Goal: Task Accomplishment & Management: Manage account settings

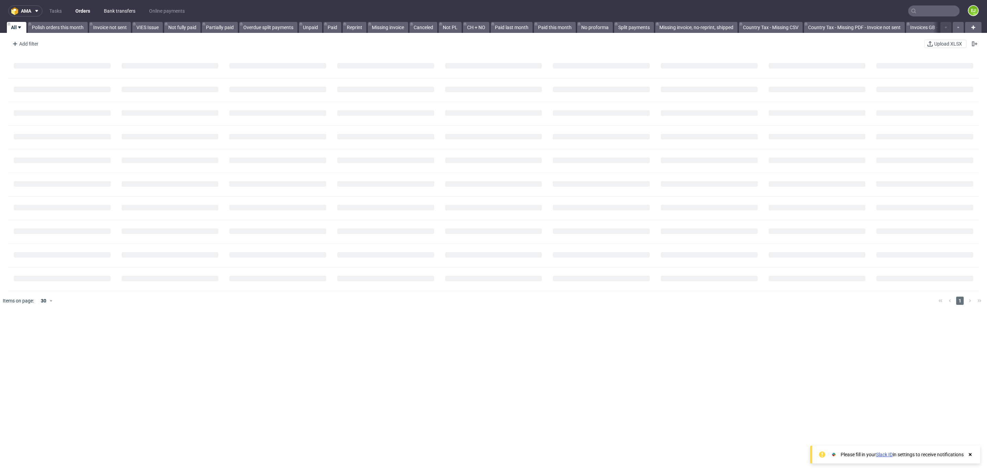
click at [116, 10] on link "Bank transfers" at bounding box center [120, 10] width 40 height 11
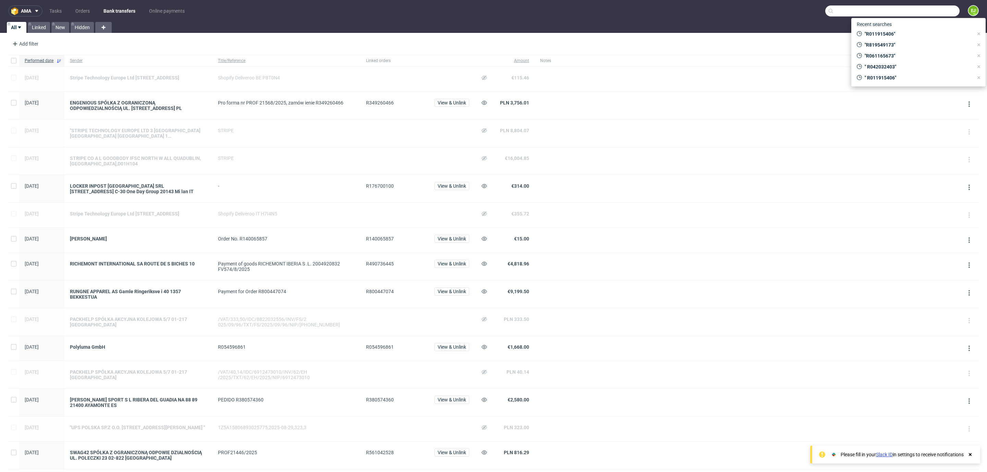
click at [912, 15] on input "text" at bounding box center [892, 10] width 134 height 11
paste input "R270547541"
type input "R270547541"
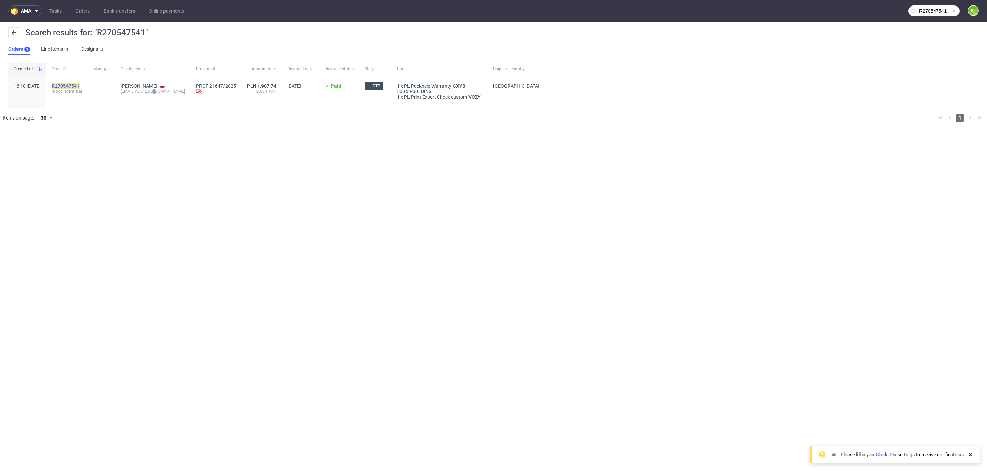
click at [79, 86] on mark "R270547541" at bounding box center [66, 85] width 28 height 5
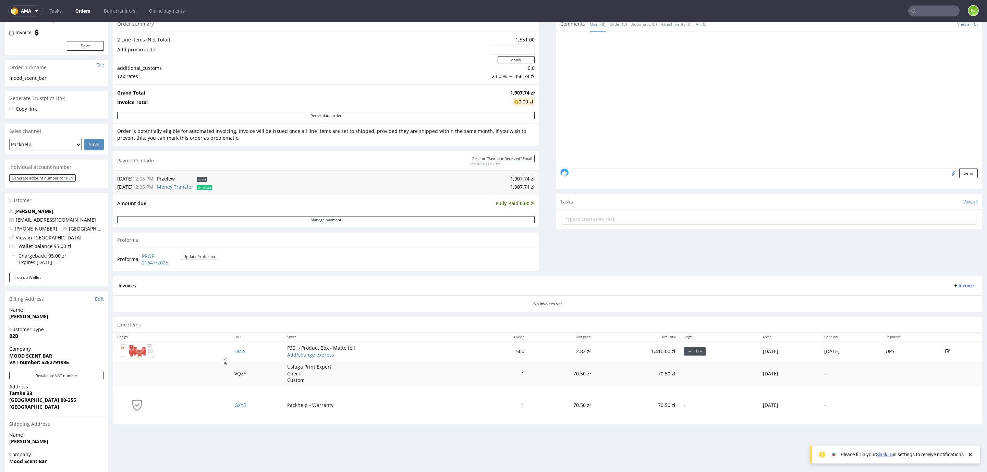
scroll to position [74, 0]
click at [54, 364] on strong "VAT number: 5252791995" at bounding box center [39, 361] width 60 height 7
copy strong "5252791995"
click at [118, 13] on link "Bank transfers" at bounding box center [120, 10] width 40 height 11
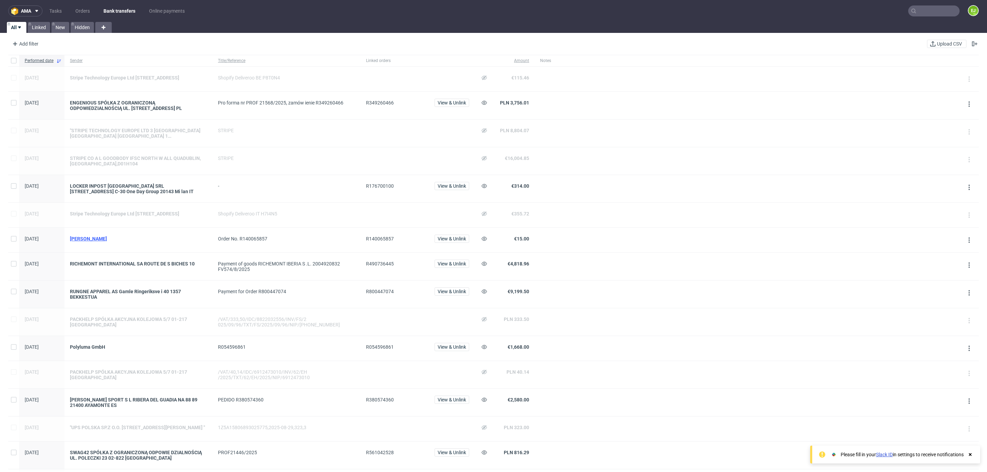
click at [84, 242] on div "Darja Gubenko" at bounding box center [138, 238] width 137 height 5
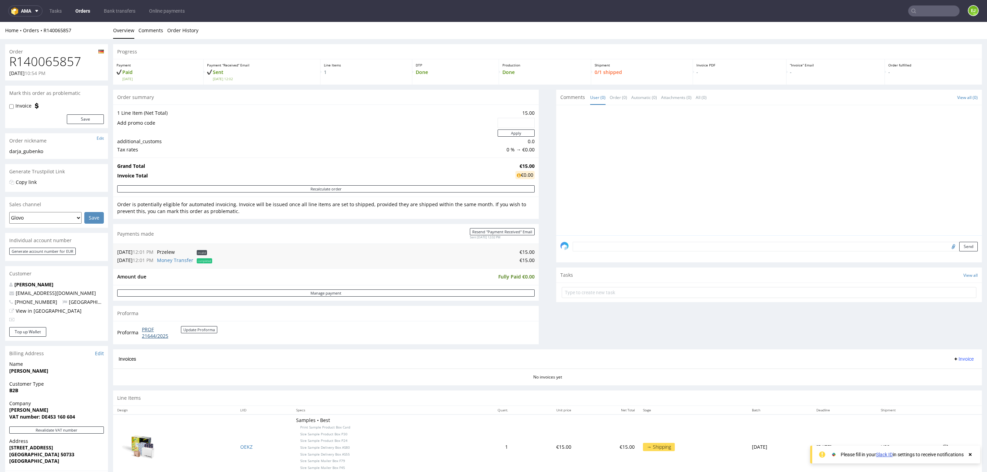
click at [151, 338] on link "PROF 21644/2025" at bounding box center [161, 332] width 39 height 13
click at [122, 10] on link "Bank transfers" at bounding box center [120, 10] width 40 height 11
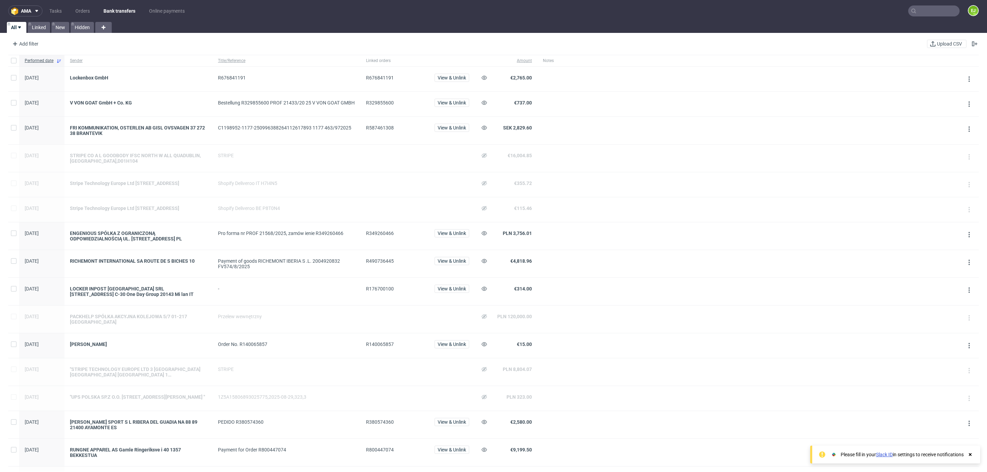
click at [380, 292] on span "R176700100" at bounding box center [380, 288] width 28 height 5
copy span "R176700100"
click at [382, 264] on span "R490736445" at bounding box center [380, 260] width 28 height 5
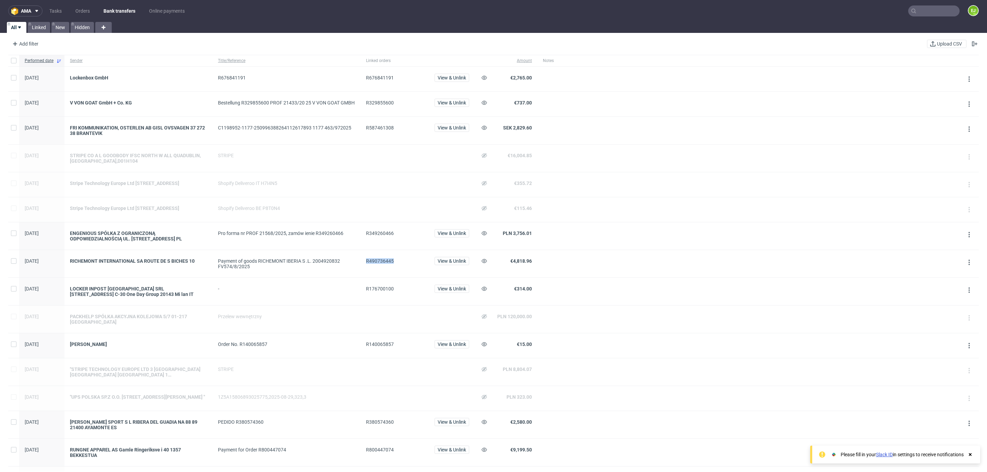
copy span "R490736445"
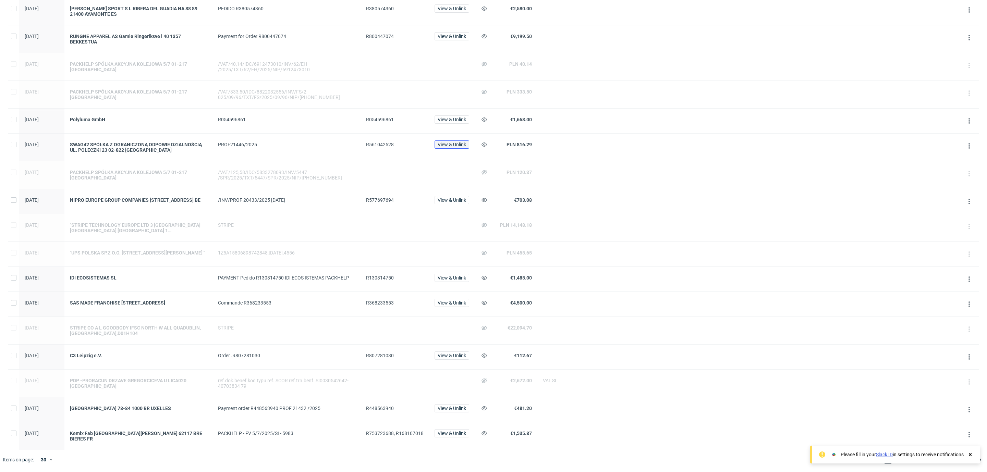
click at [443, 143] on button "View & Unlink" at bounding box center [451, 144] width 35 height 8
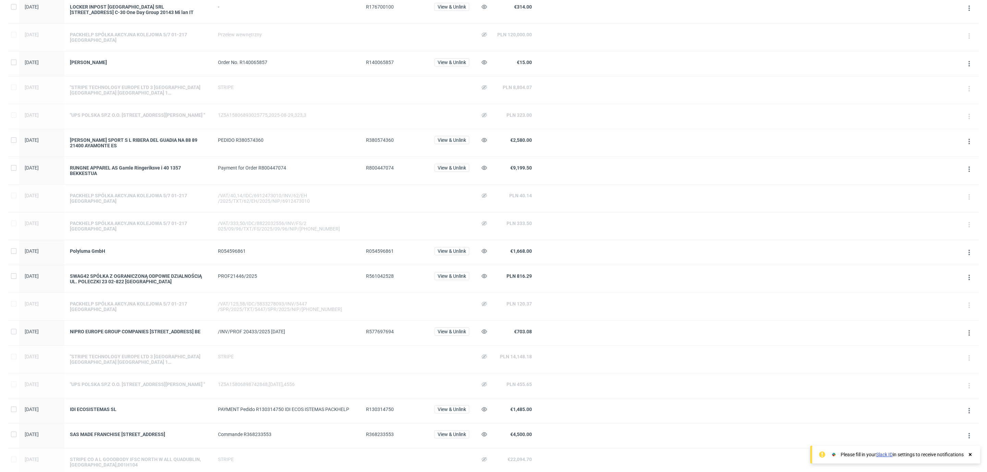
scroll to position [430, 0]
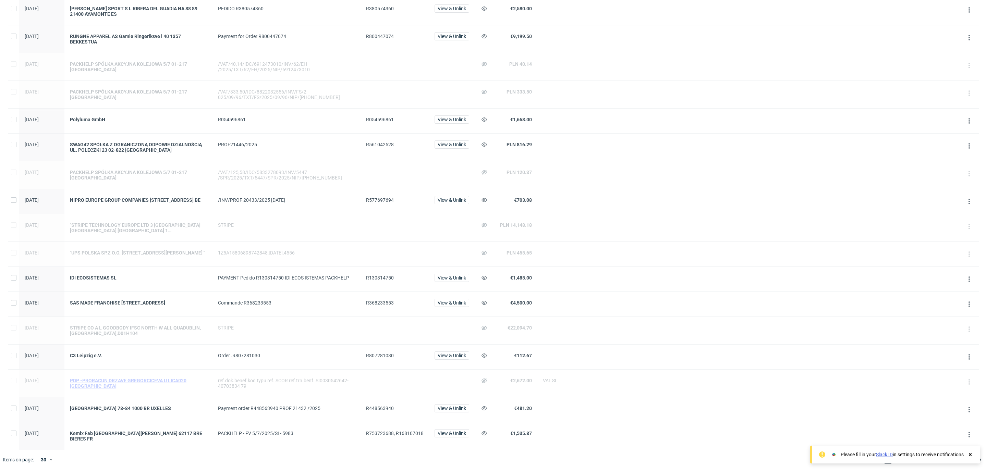
click at [125, 387] on div "PDP -PRORACUN DRZAVE GREGORCICEVA U LICA020 LJUBLJANA" at bounding box center [138, 383] width 137 height 11
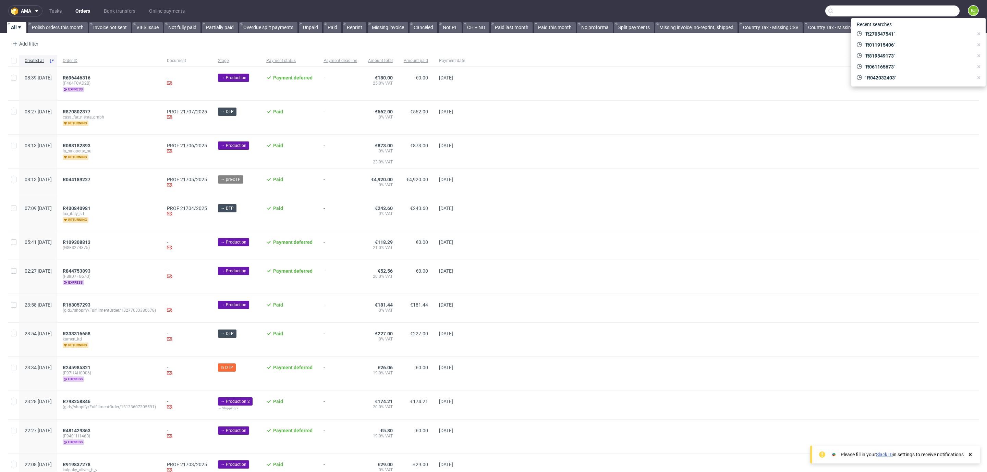
click at [929, 13] on input "text" at bounding box center [892, 10] width 134 height 11
paste input "[EMAIL_ADDRESS][DOMAIN_NAME]"
type input "[EMAIL_ADDRESS][DOMAIN_NAME]"
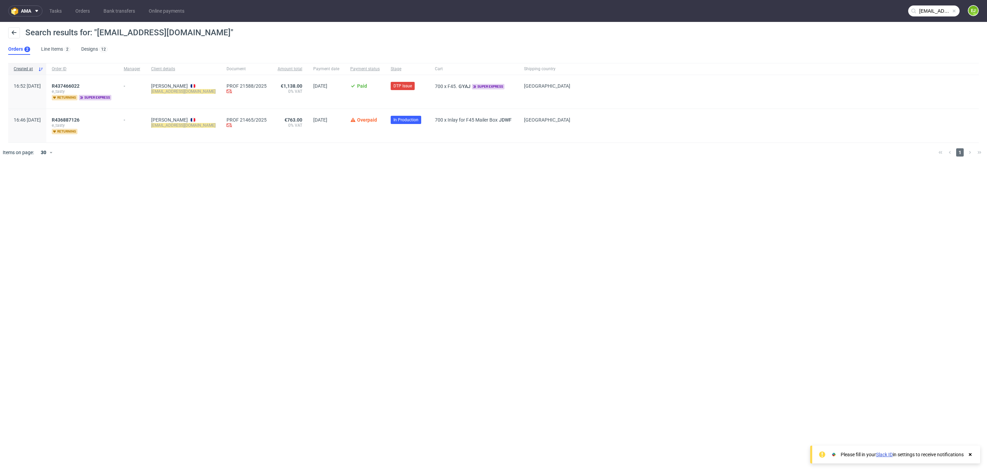
click at [97, 89] on span "e_tasty" at bounding box center [82, 91] width 61 height 5
click at [79, 87] on span "R437466022" at bounding box center [66, 85] width 28 height 5
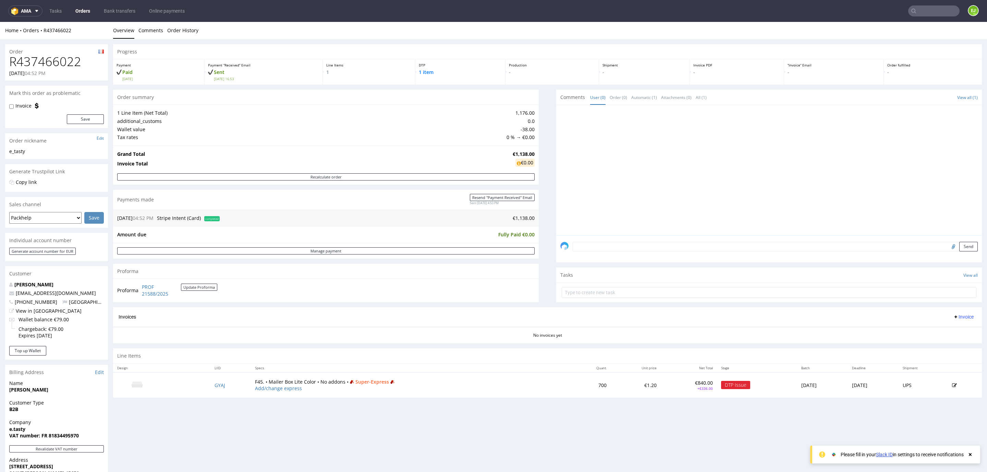
type input "[EMAIL_ADDRESS][DOMAIN_NAME]"
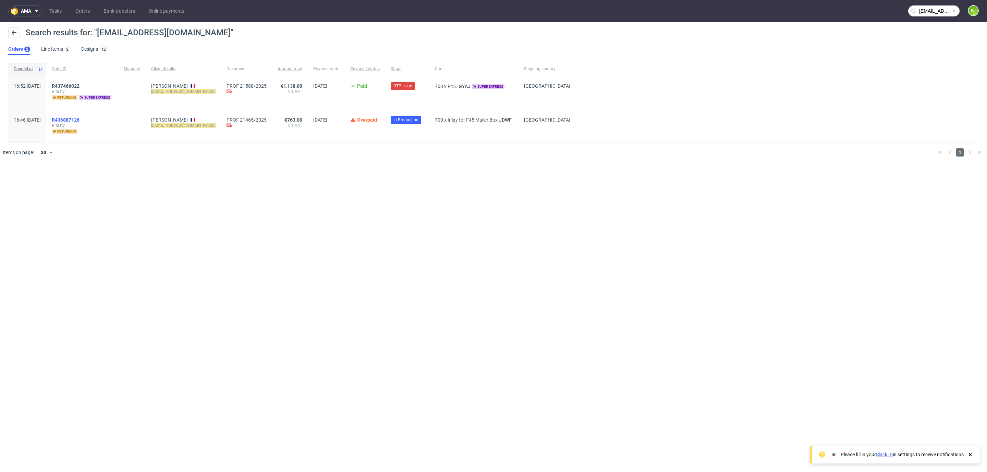
click at [79, 118] on span "R436887126" at bounding box center [66, 119] width 28 height 5
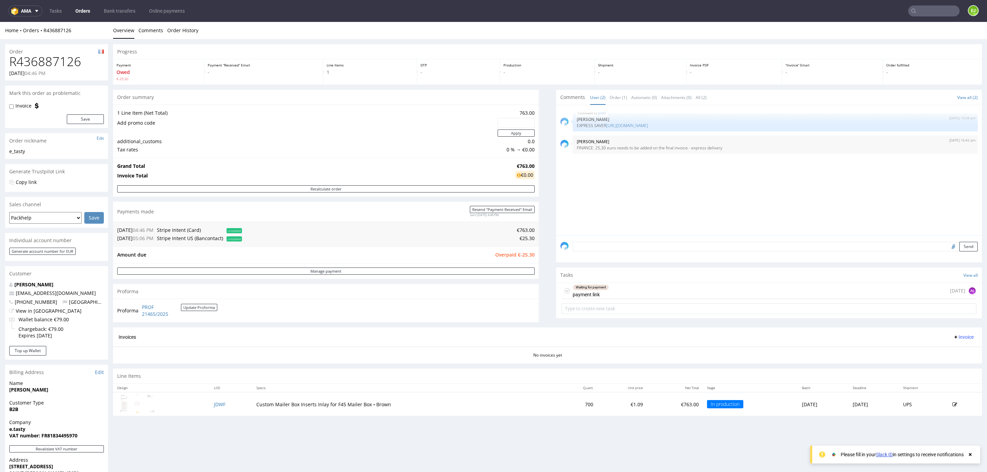
click at [652, 290] on div "Waiting for payment payment link [DATE] AŁ" at bounding box center [769, 291] width 415 height 16
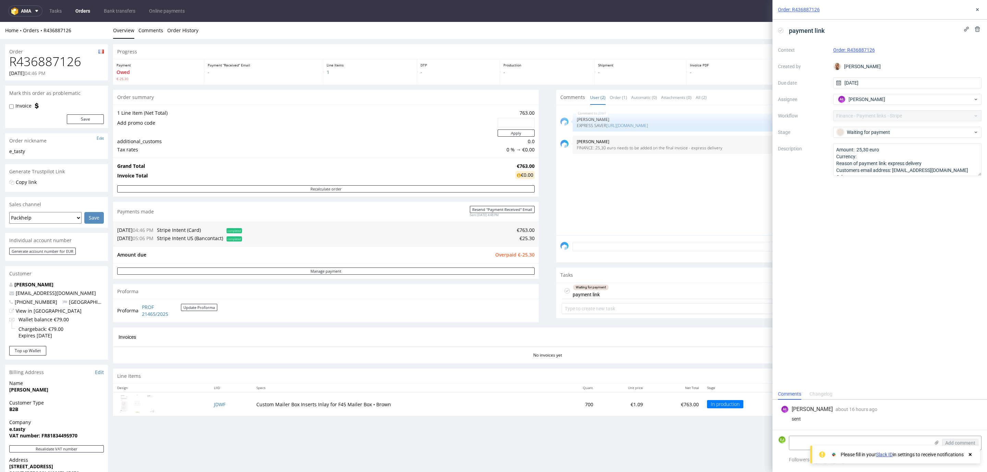
click at [57, 61] on h1 "R436887126" at bounding box center [56, 62] width 95 height 14
copy h1 "R436887126"
click at [978, 9] on icon at bounding box center [976, 9] width 5 height 5
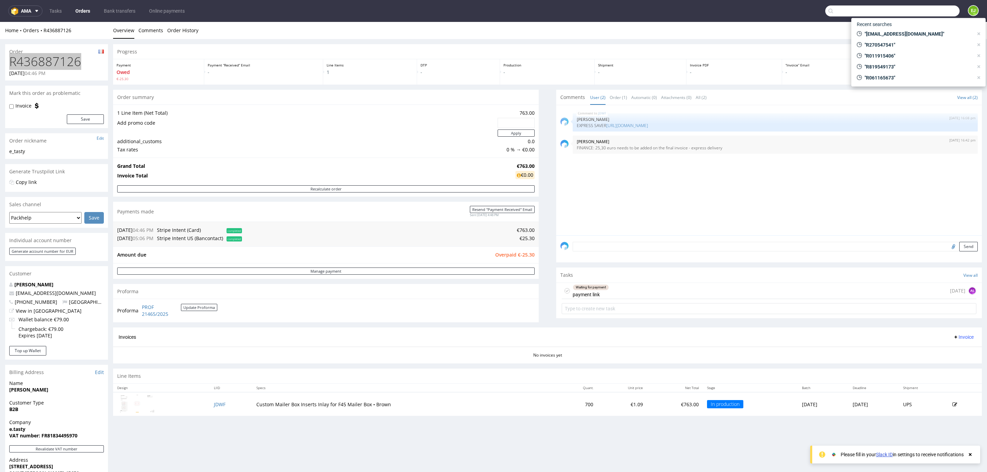
click at [914, 11] on input "text" at bounding box center [892, 10] width 134 height 11
paste input "[EMAIL_ADDRESS][DOMAIN_NAME]"
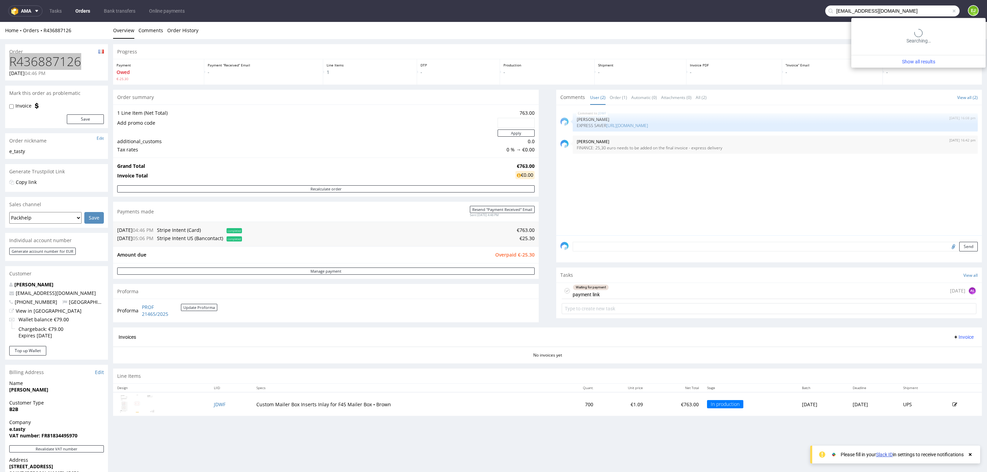
type input "[EMAIL_ADDRESS][DOMAIN_NAME]"
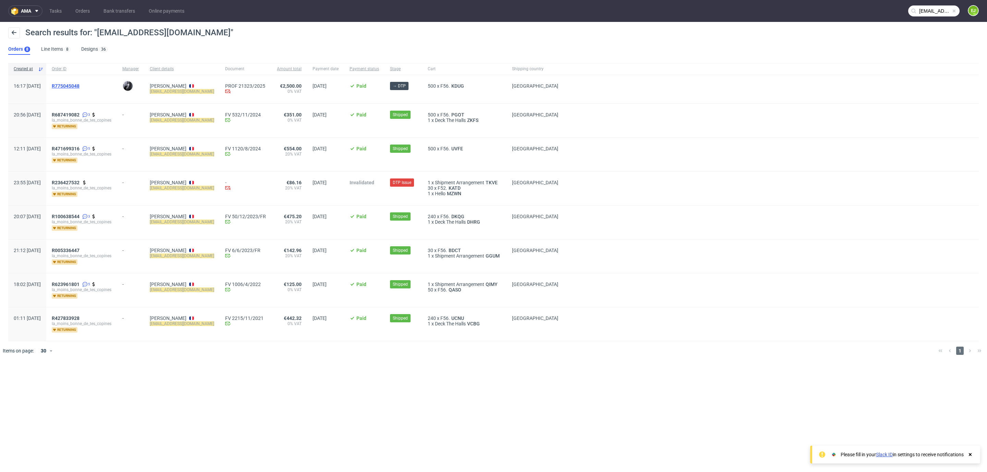
click at [78, 85] on span "R775045048" at bounding box center [66, 85] width 28 height 5
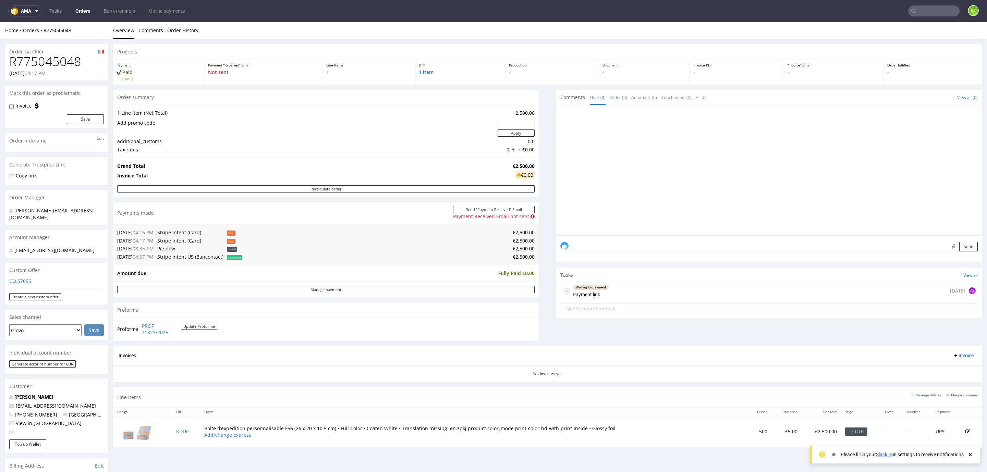
click at [62, 64] on h1 "R775045048" at bounding box center [56, 62] width 95 height 14
copy h1 "R775045048"
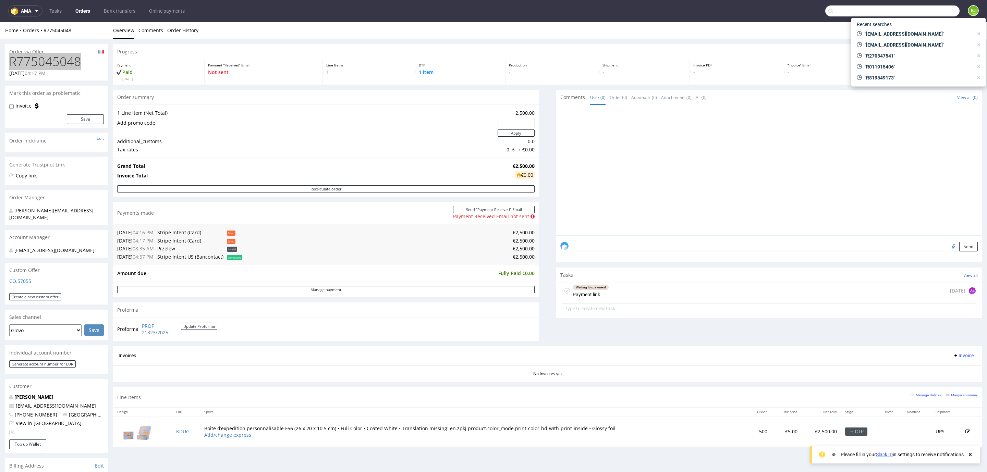
click at [920, 13] on input "text" at bounding box center [892, 10] width 134 height 11
paste input "[EMAIL_ADDRESS][DOMAIN_NAME]"
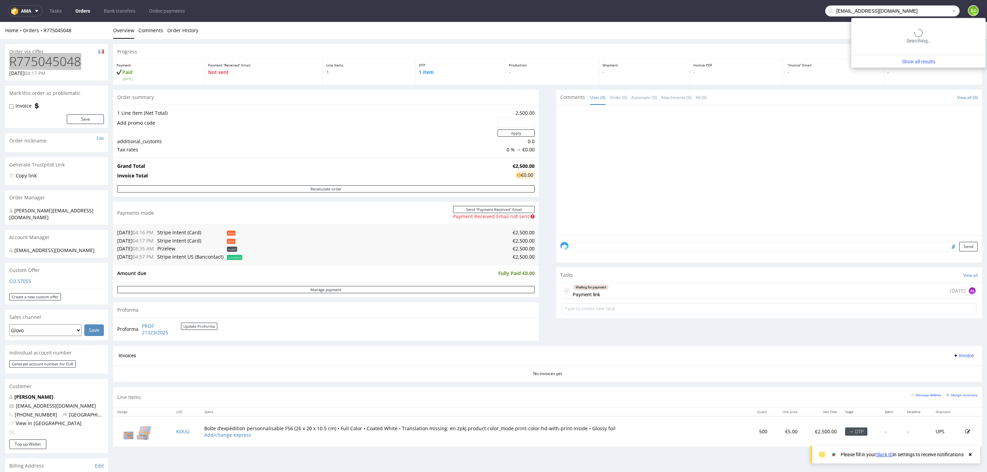
type input "[EMAIL_ADDRESS][DOMAIN_NAME]"
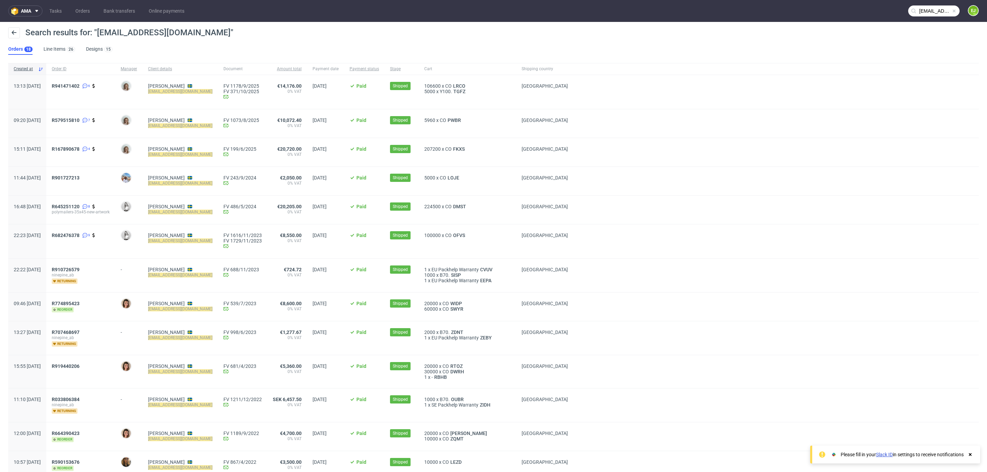
click at [89, 91] on span "R941471402 6" at bounding box center [81, 91] width 58 height 17
click at [79, 83] on span "R941471402" at bounding box center [66, 85] width 28 height 5
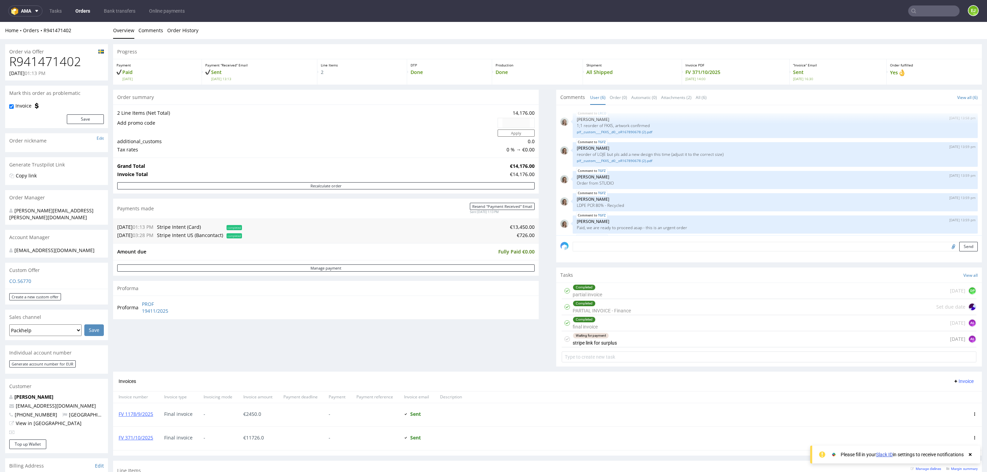
scroll to position [25, 0]
click at [70, 67] on h1 "R941471402" at bounding box center [56, 62] width 95 height 14
copy h1 "R941471402"
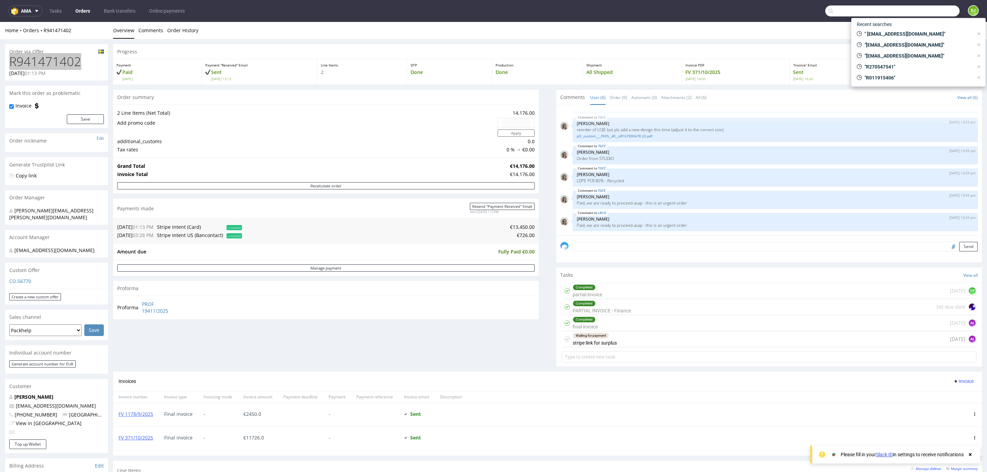
click at [926, 8] on input "text" at bounding box center [892, 10] width 134 height 11
paste input "[EMAIL_ADDRESS][DOMAIN_NAME]"
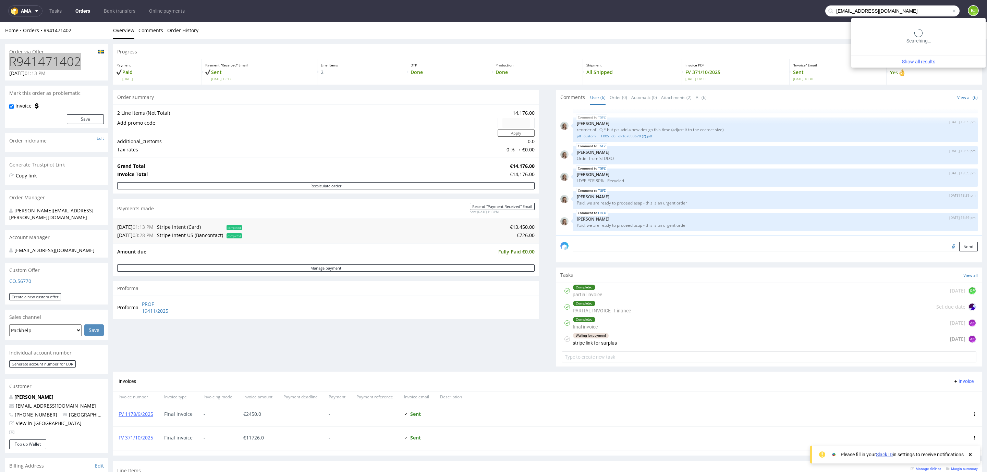
type input "[EMAIL_ADDRESS][DOMAIN_NAME]"
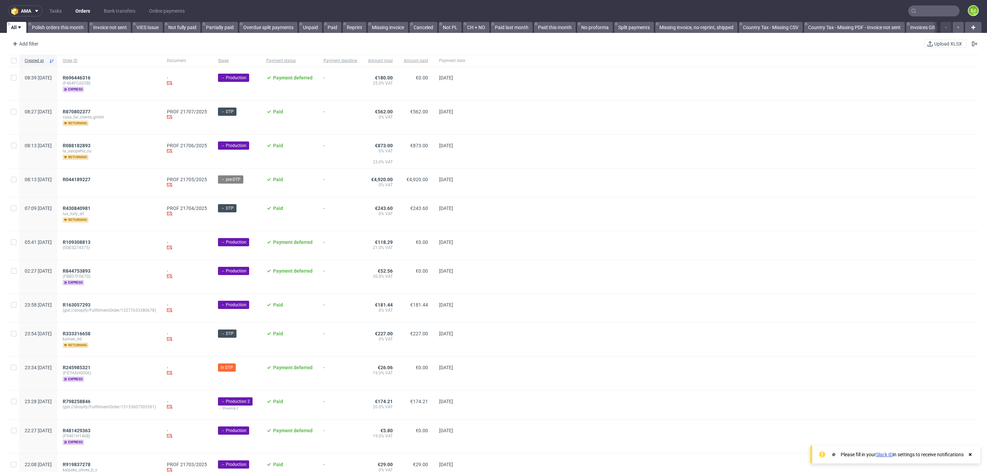
click at [918, 12] on input "text" at bounding box center [933, 10] width 51 height 11
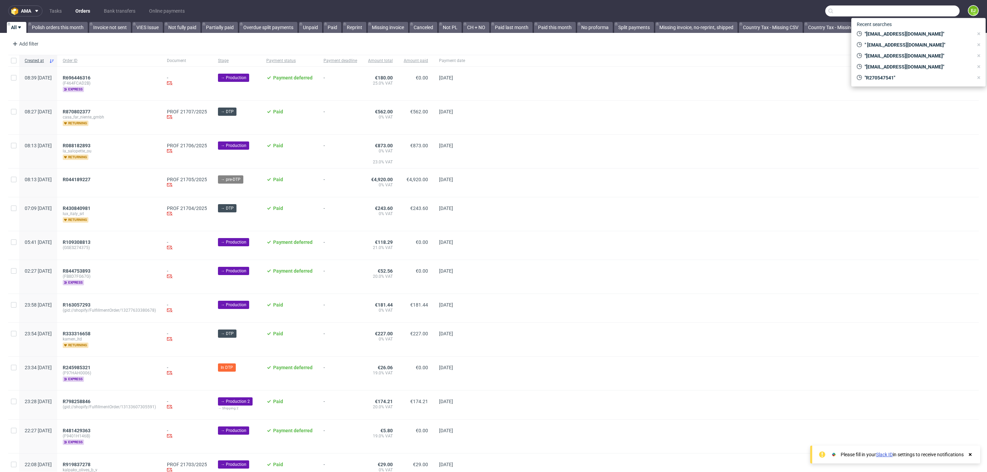
paste input "[EMAIL_ADDRESS][DOMAIN_NAME]"
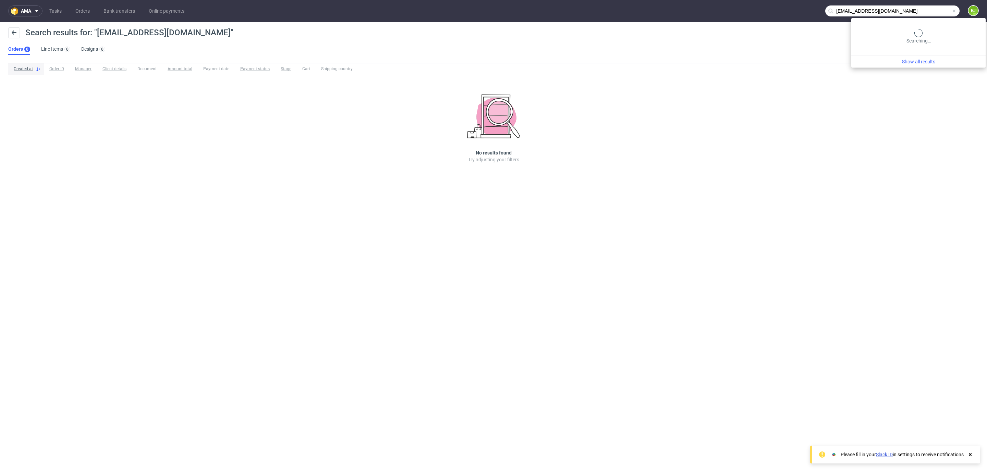
click at [932, 12] on input "[EMAIL_ADDRESS][DOMAIN_NAME]" at bounding box center [892, 10] width 134 height 11
paste input "lethalcosmetics"
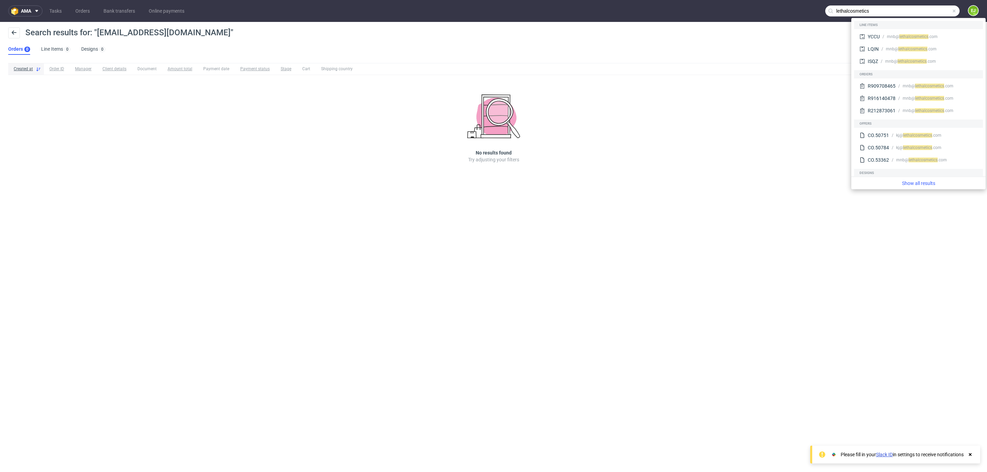
type input "lethalcosmetics"
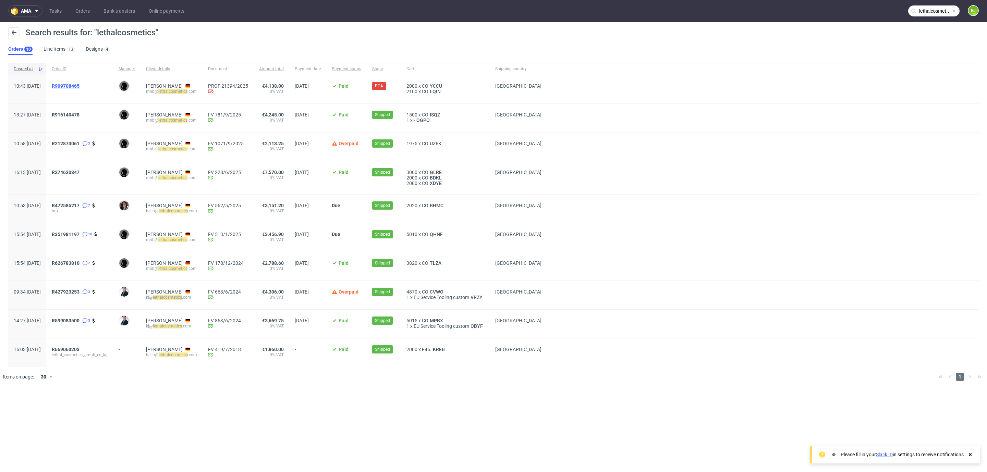
click at [79, 85] on span "R909708465" at bounding box center [66, 85] width 28 height 5
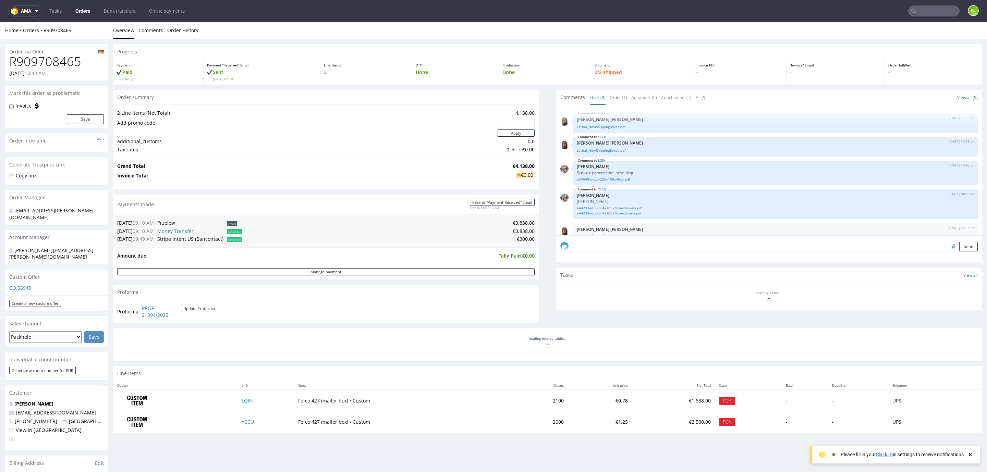
scroll to position [119, 0]
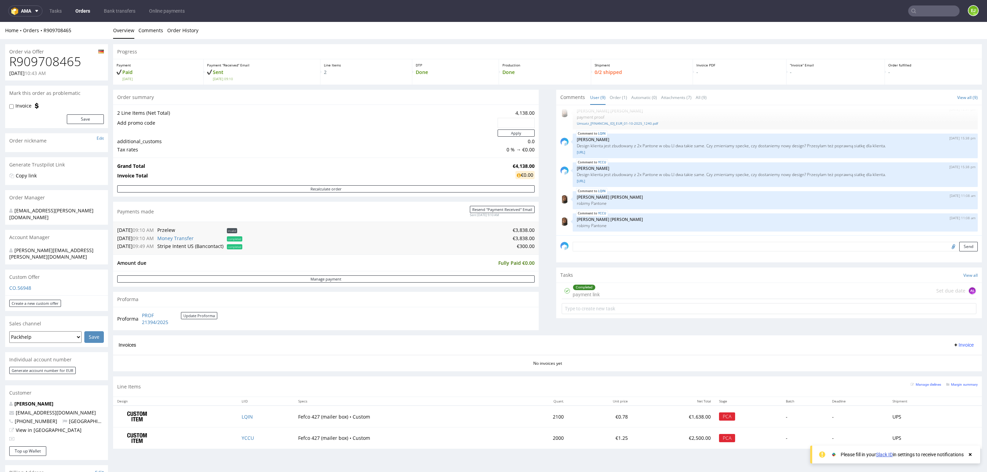
click at [50, 63] on h1 "R909708465" at bounding box center [56, 62] width 95 height 14
copy h1 "R909708465"
click at [553, 32] on ul "Overview Comments Order History" at bounding box center [547, 30] width 868 height 7
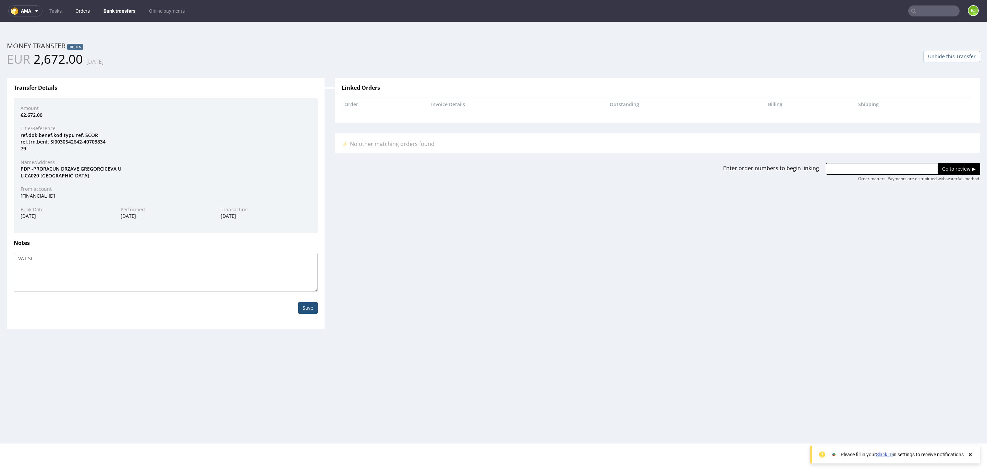
scroll to position [1, 0]
